Goal: Transaction & Acquisition: Purchase product/service

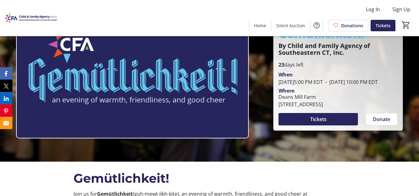
scroll to position [31, 0]
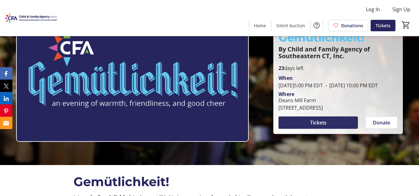
click at [330, 128] on span at bounding box center [317, 122] width 79 height 15
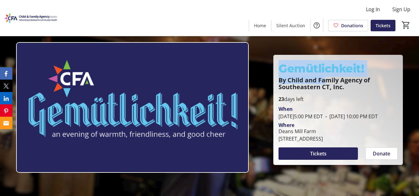
drag, startPoint x: 281, startPoint y: 65, endPoint x: 328, endPoint y: 76, distance: 48.8
click at [328, 76] on div "Gemütlichkeit! By Child and Family Agency of Southeastern CT, Inc." at bounding box center [337, 75] width 119 height 30
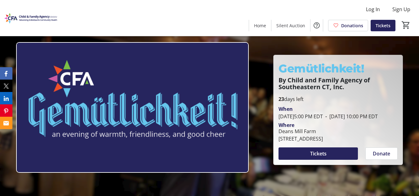
drag, startPoint x: 343, startPoint y: 98, endPoint x: 336, endPoint y: 94, distance: 8.2
click at [343, 98] on p "23 days left" at bounding box center [337, 98] width 119 height 7
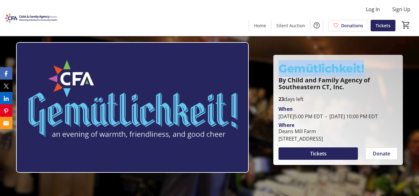
drag, startPoint x: 280, startPoint y: 65, endPoint x: 363, endPoint y: 63, distance: 83.1
click at [363, 63] on strong "Gemütlichkeit!" at bounding box center [321, 69] width 86 height 14
copy strong "Gemütlichkeit!"
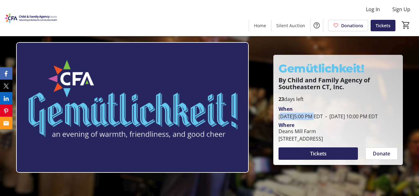
drag, startPoint x: 297, startPoint y: 114, endPoint x: 334, endPoint y: 114, distance: 36.9
click at [323, 114] on span "[DATE] 5:00 PM EDT" at bounding box center [300, 116] width 44 height 7
copy span "[DATE] 5:00 PM"
